Goal: Information Seeking & Learning: Find specific fact

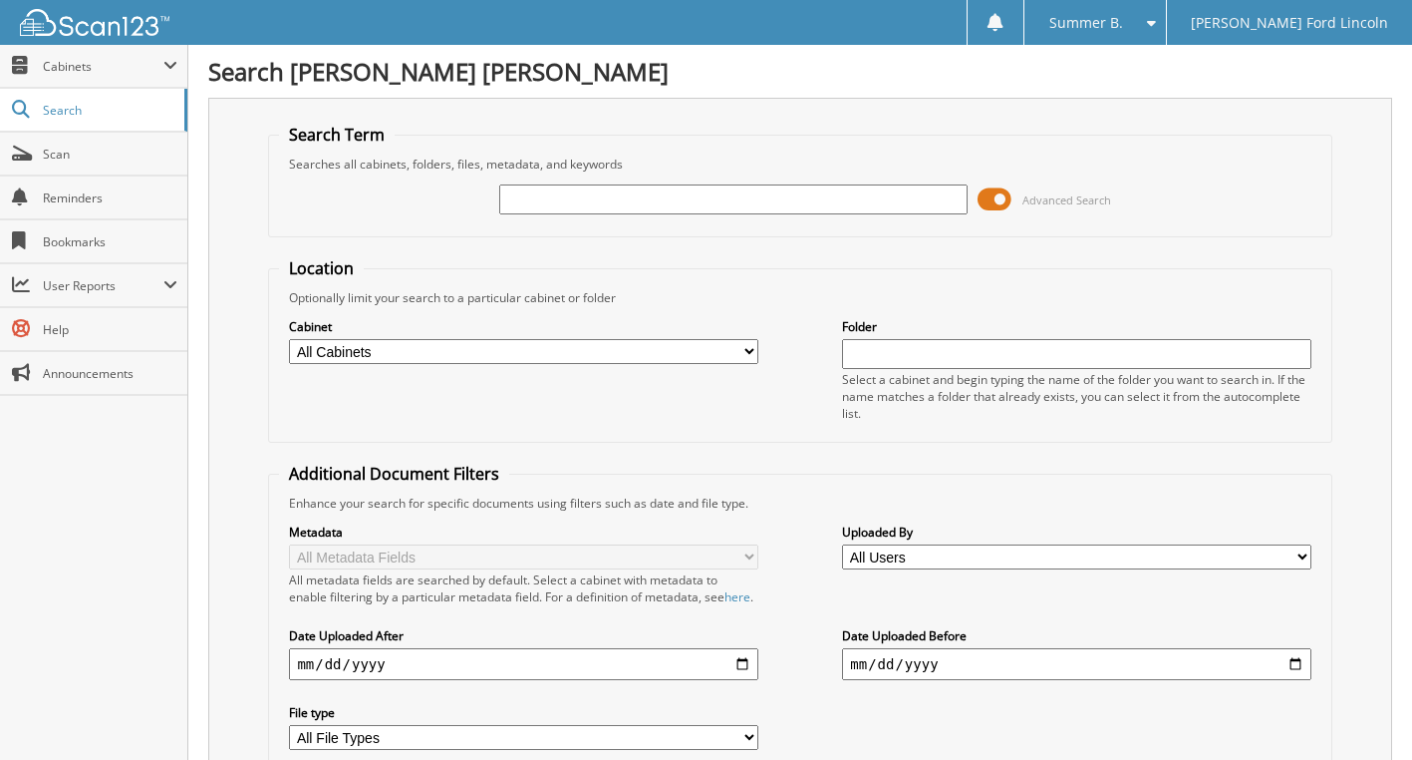
type input "t"
type input "T4750"
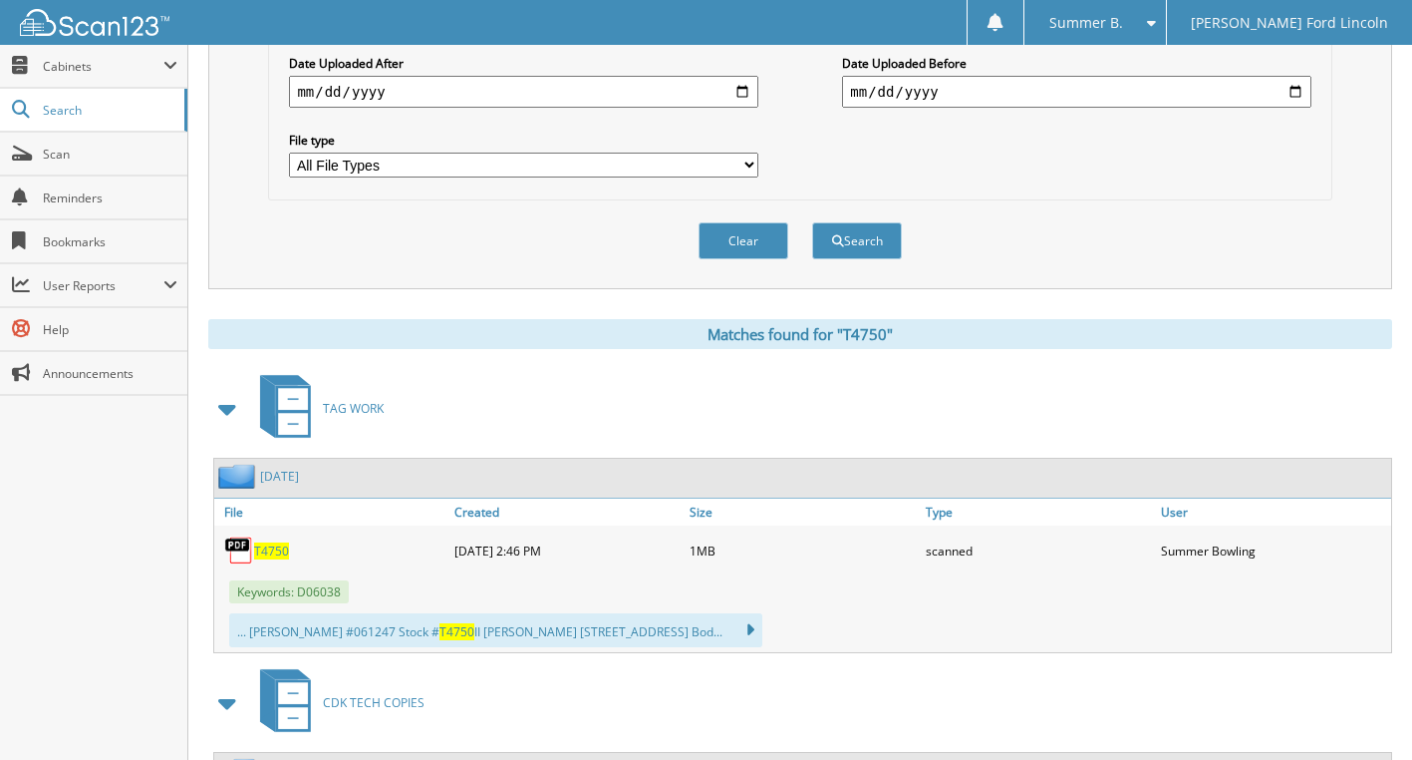
scroll to position [698, 0]
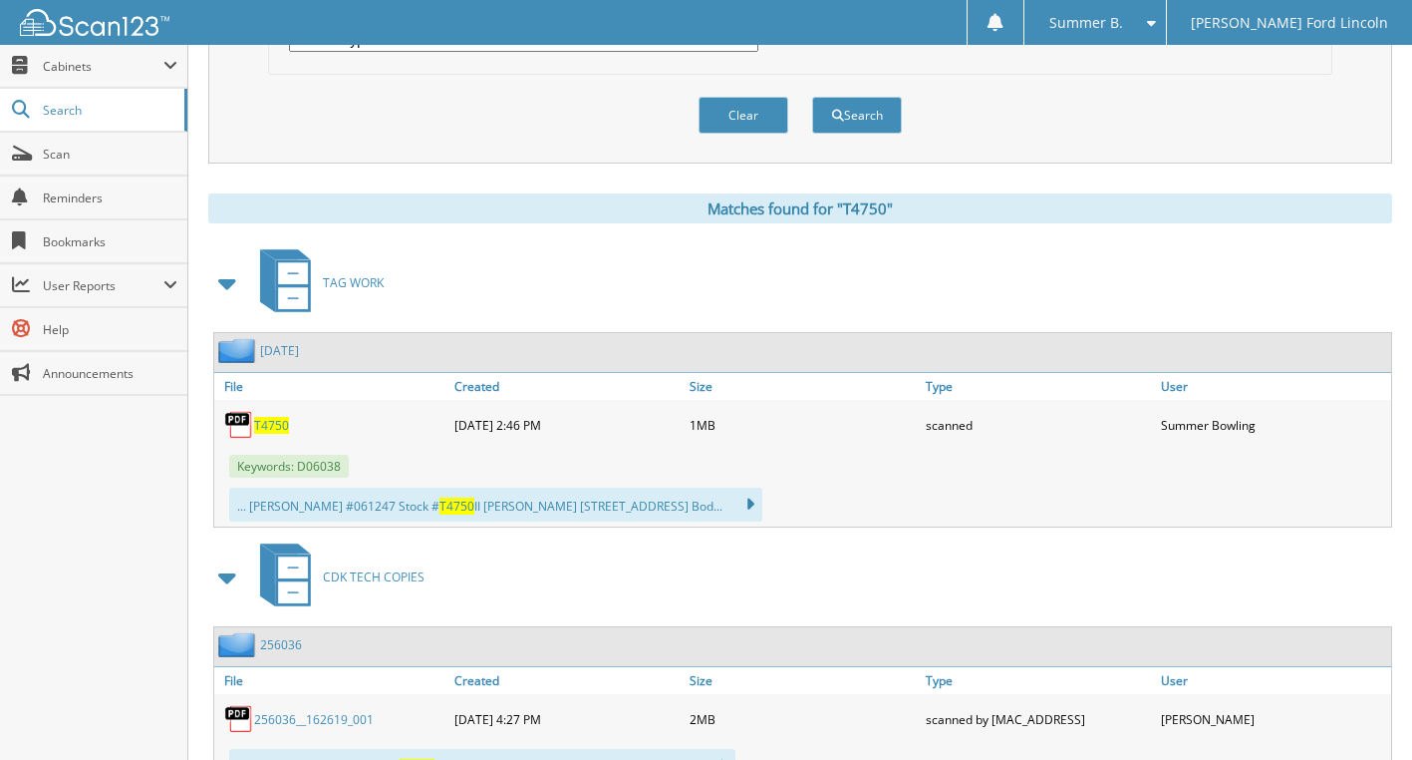
click at [268, 434] on span "T4750" at bounding box center [271, 425] width 35 height 17
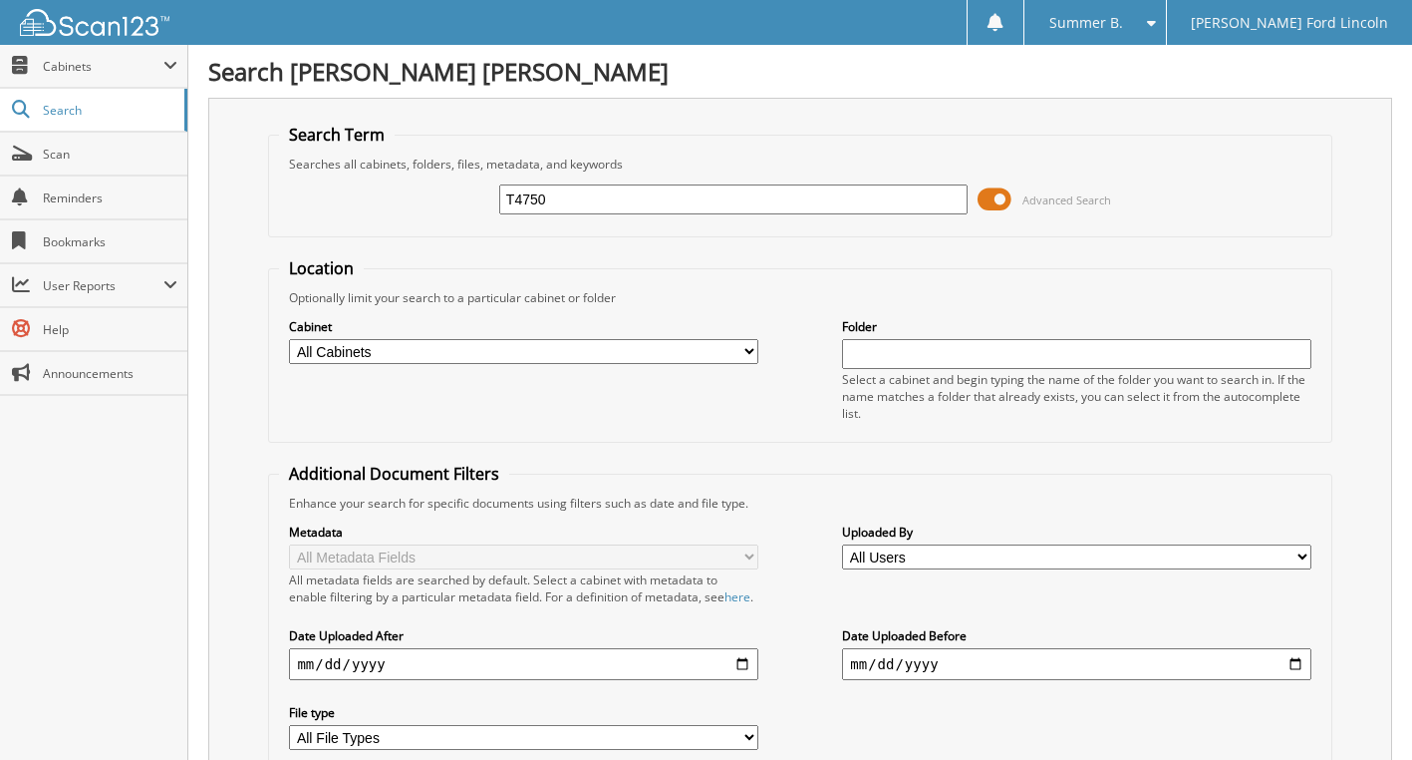
drag, startPoint x: 484, startPoint y: 199, endPoint x: 326, endPoint y: 204, distance: 158.6
click at [326, 204] on div "T4750 Advanced Search" at bounding box center [800, 199] width 1042 height 54
type input "S1760"
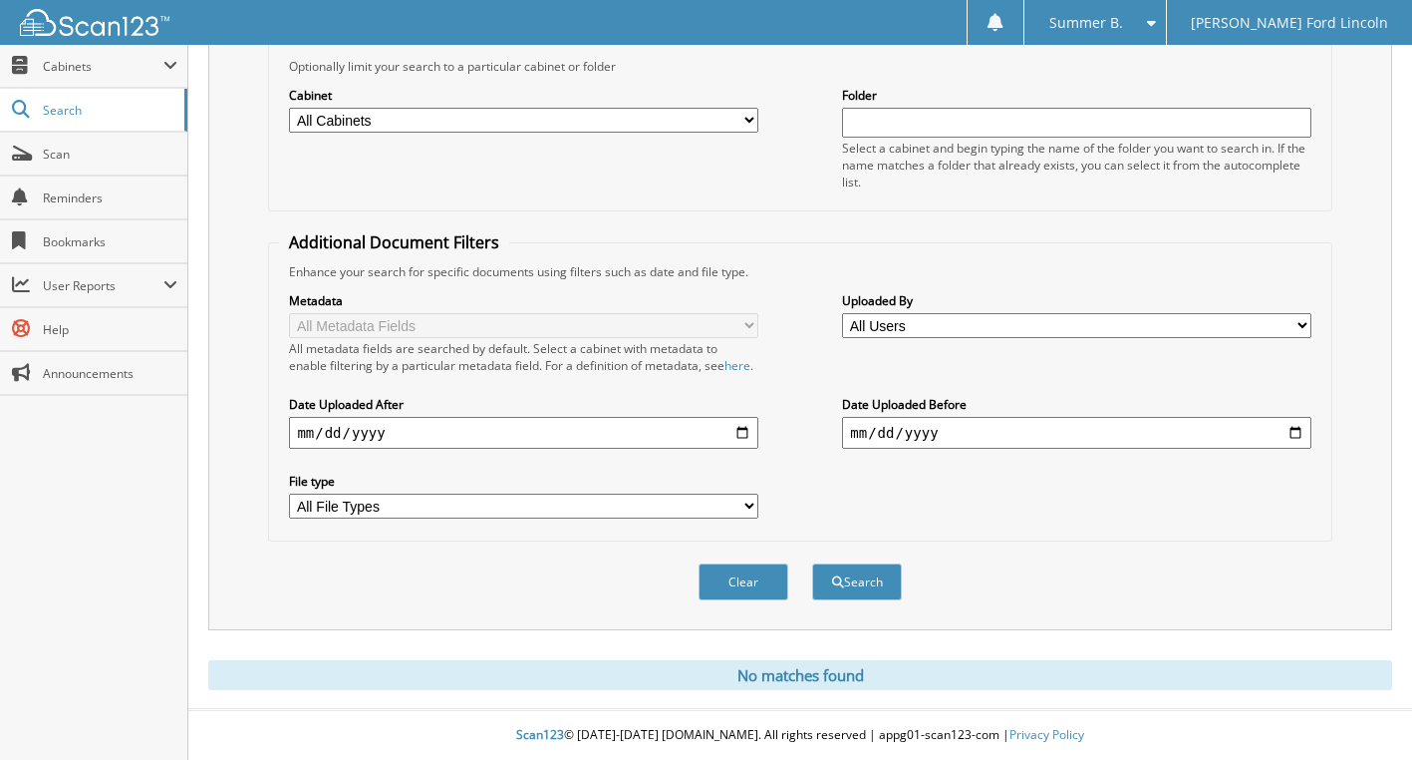
scroll to position [249, 0]
click at [863, 577] on button "Search" at bounding box center [857, 581] width 90 height 37
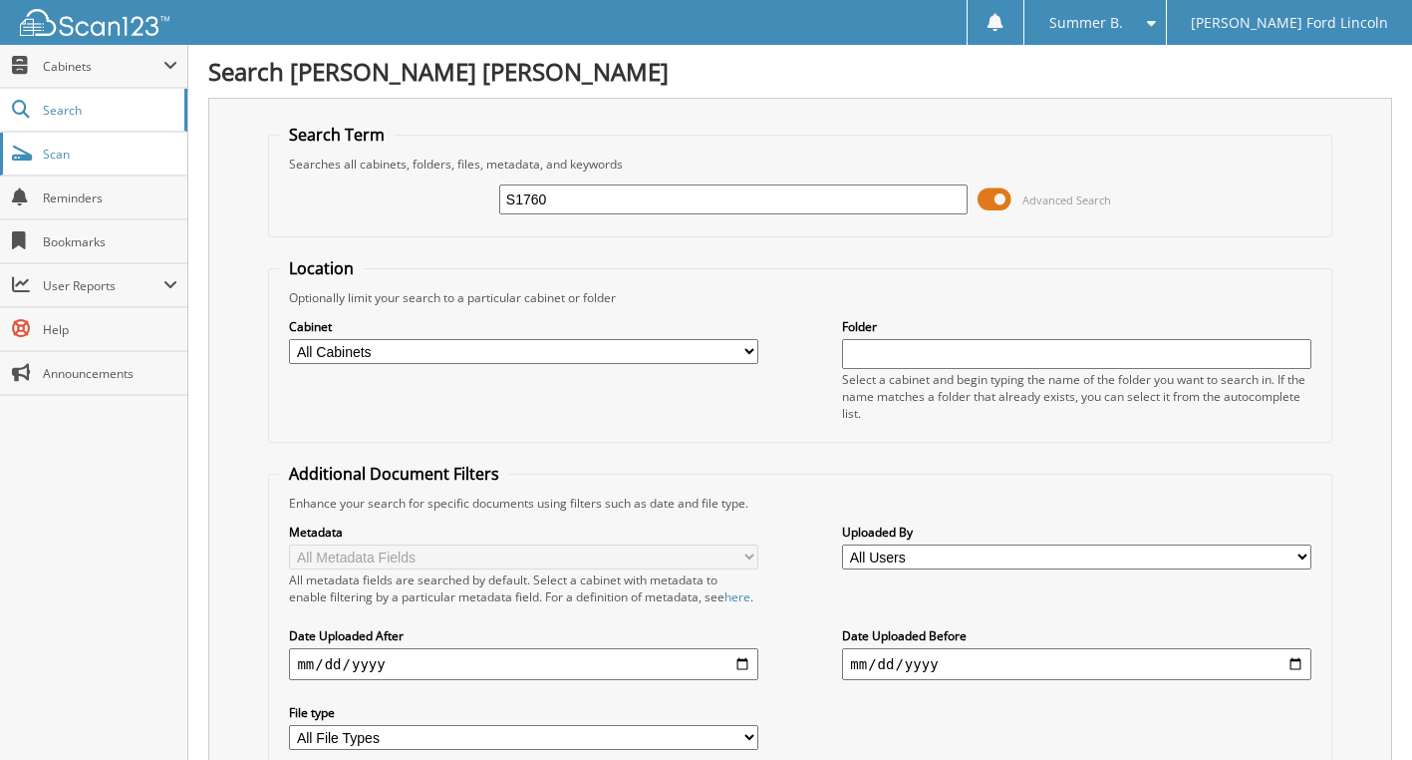
click at [64, 146] on span "Scan" at bounding box center [110, 154] width 135 height 17
